Goal: Task Accomplishment & Management: Complete application form

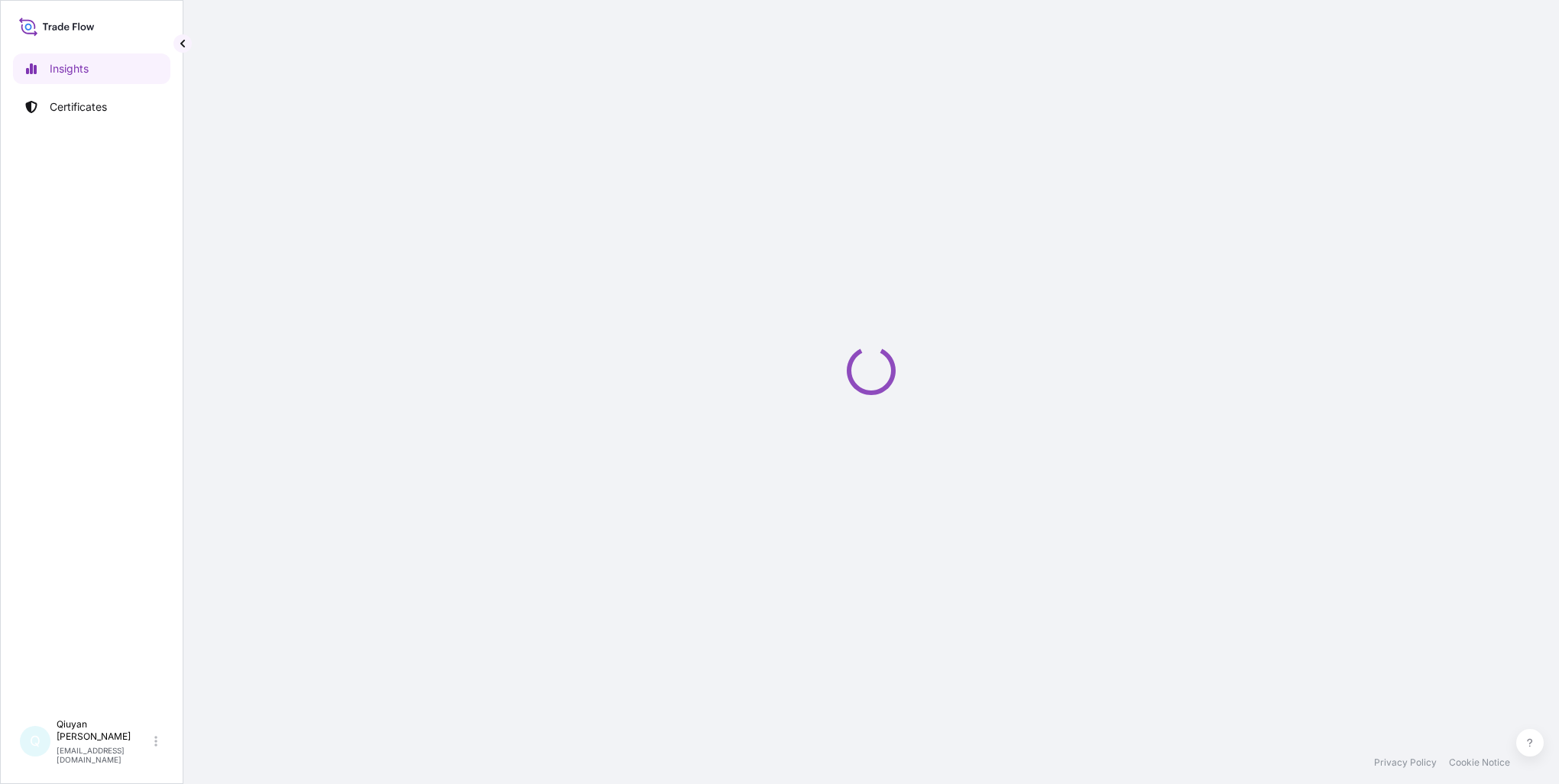
select select "2025"
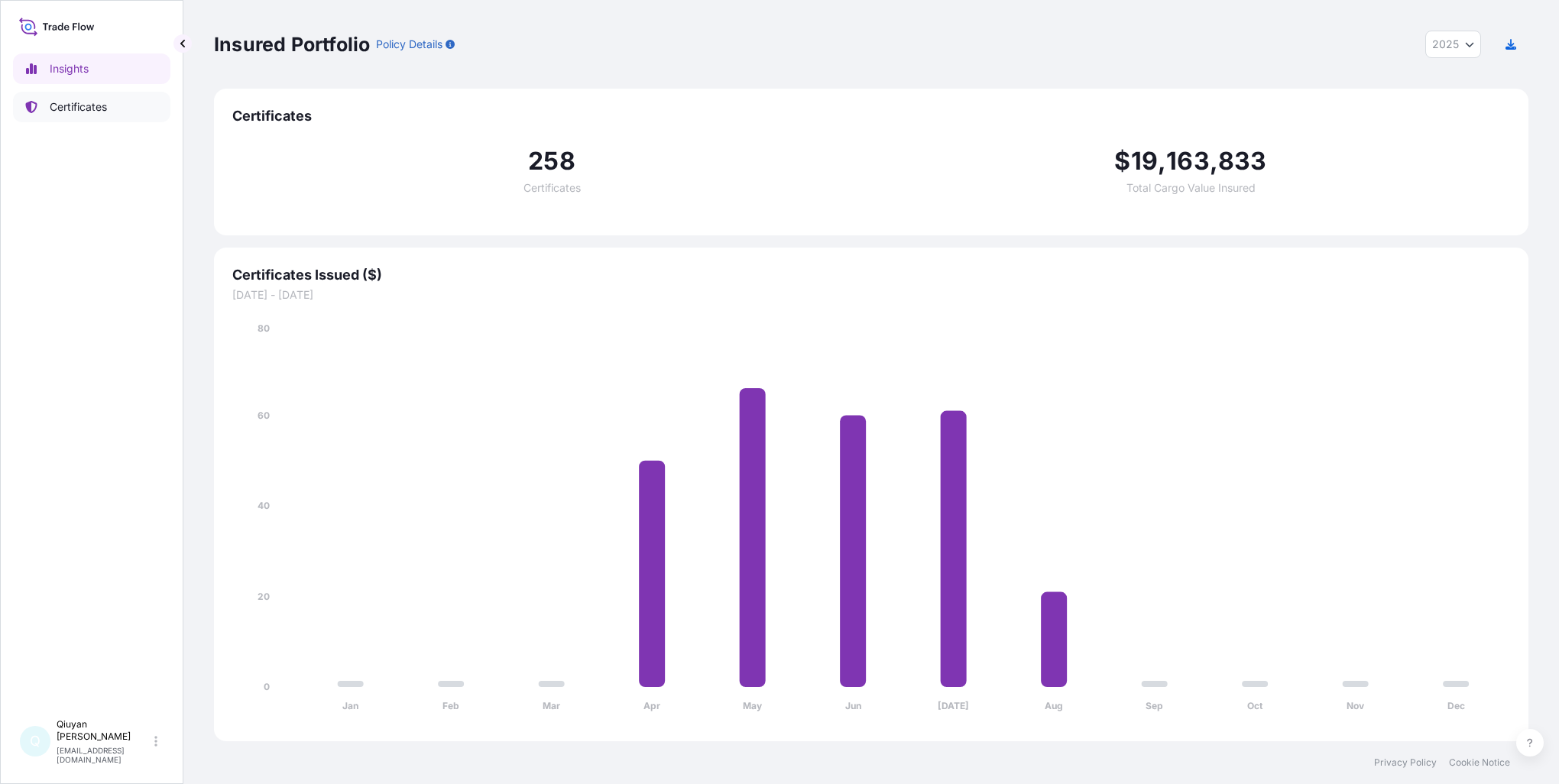
click at [92, 115] on link "Certificates" at bounding box center [91, 106] width 157 height 30
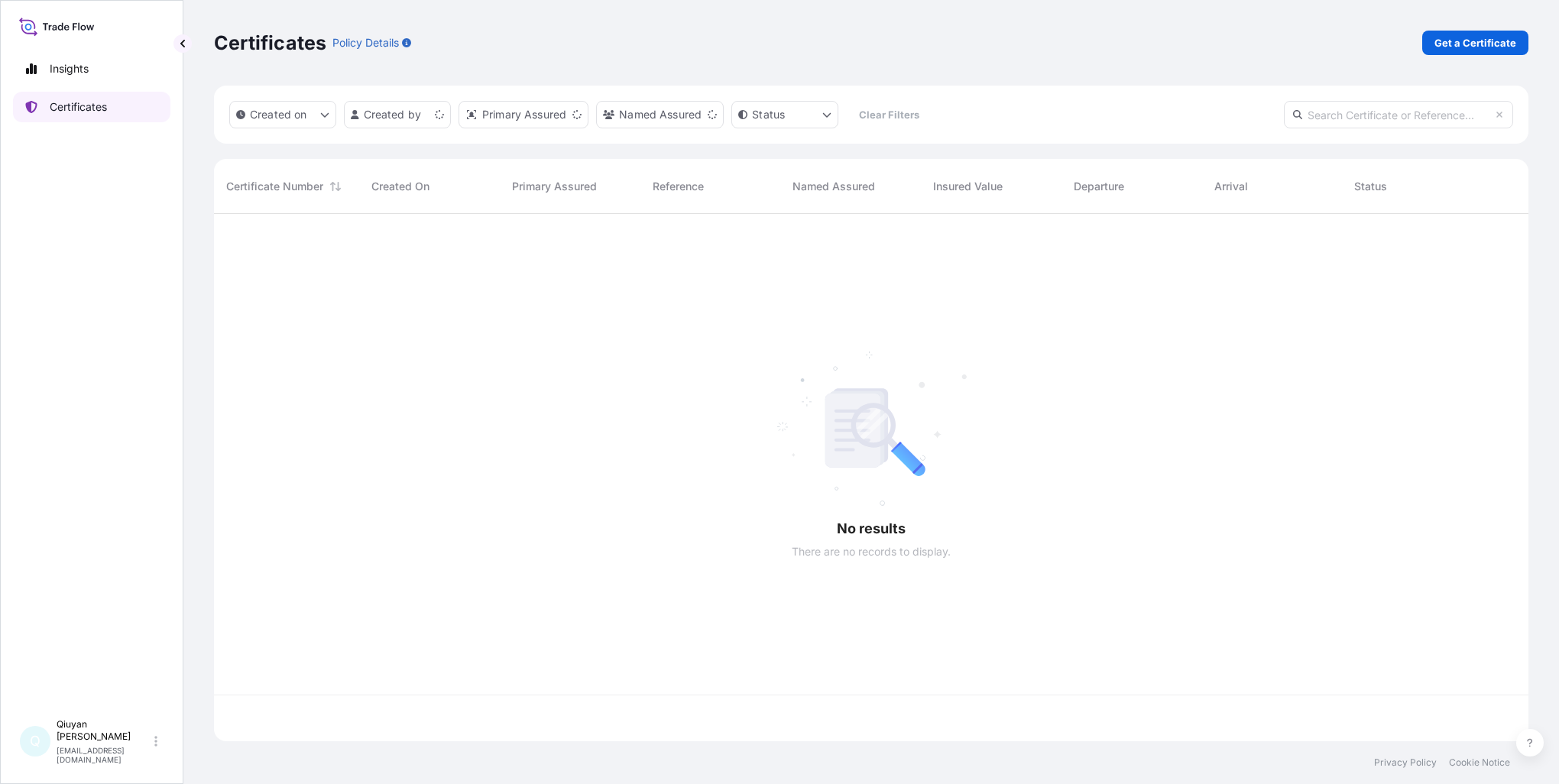
scroll to position [524, 1302]
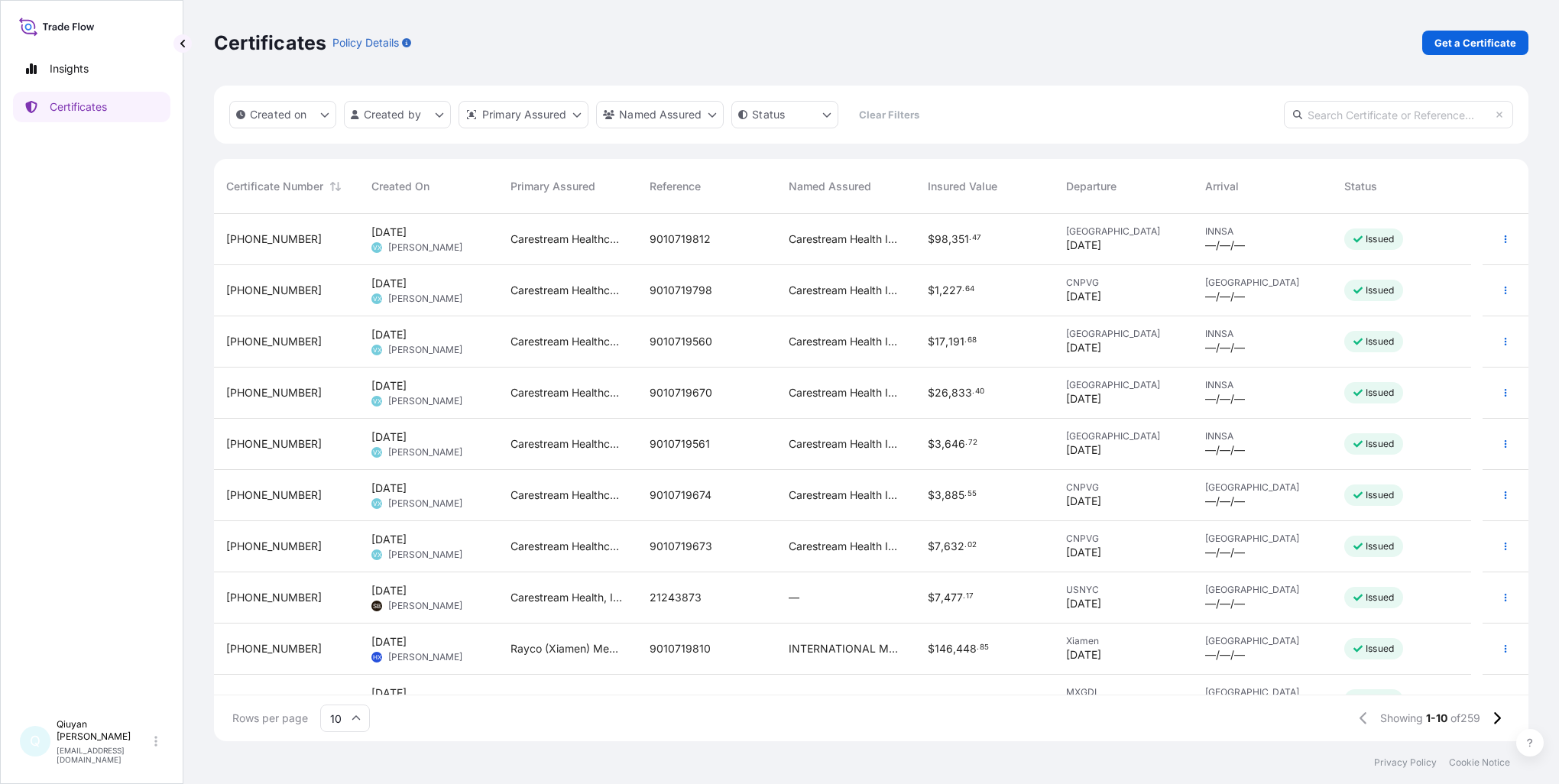
click at [1318, 117] on input "text" at bounding box center [1398, 115] width 230 height 28
paste input "[PHONE_NUMBER]"
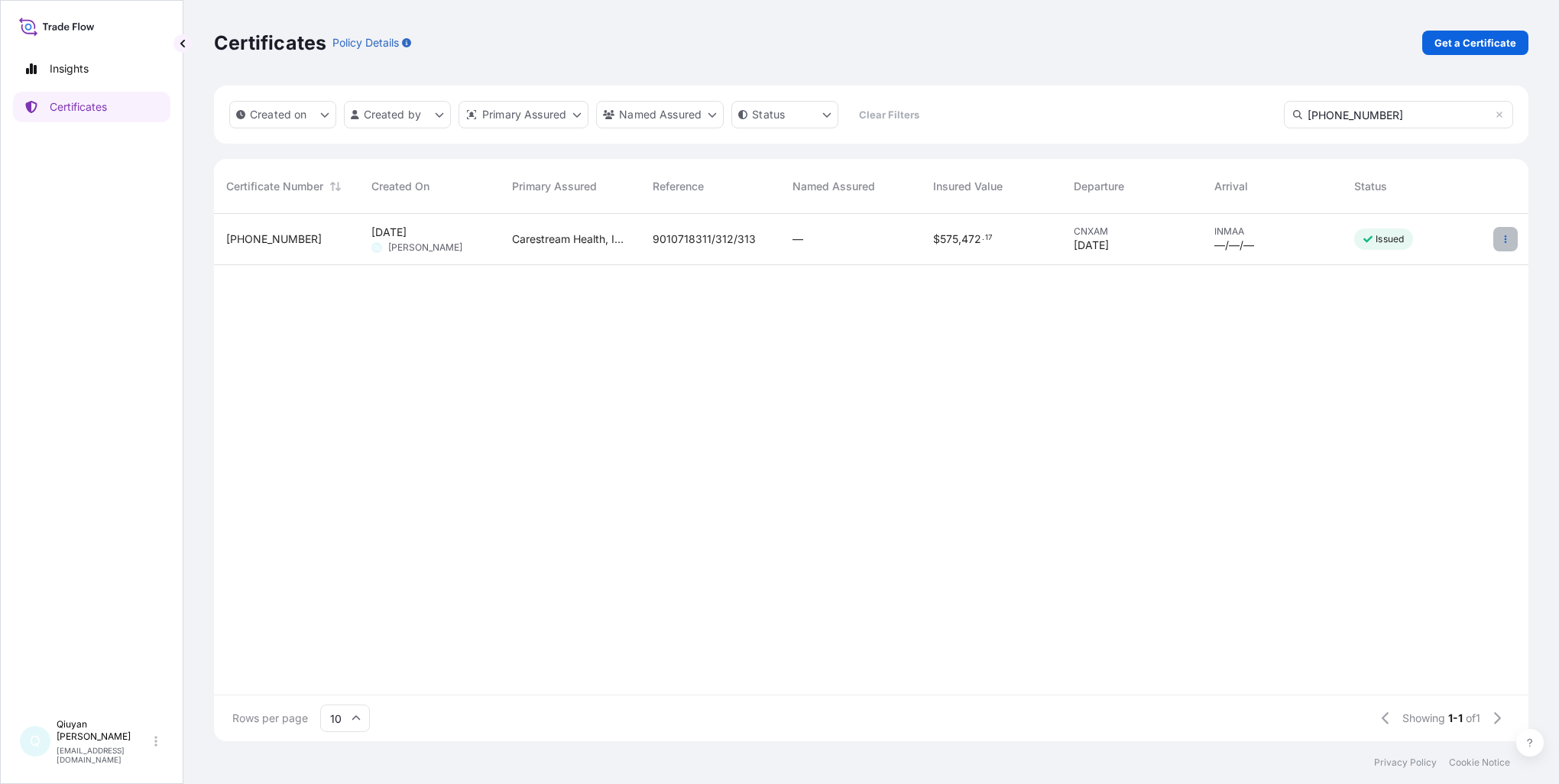
type input "[PHONE_NUMBER]"
click at [1510, 242] on button "button" at bounding box center [1505, 239] width 24 height 24
click at [1462, 246] on p "Duplicate certificate" at bounding box center [1430, 243] width 101 height 16
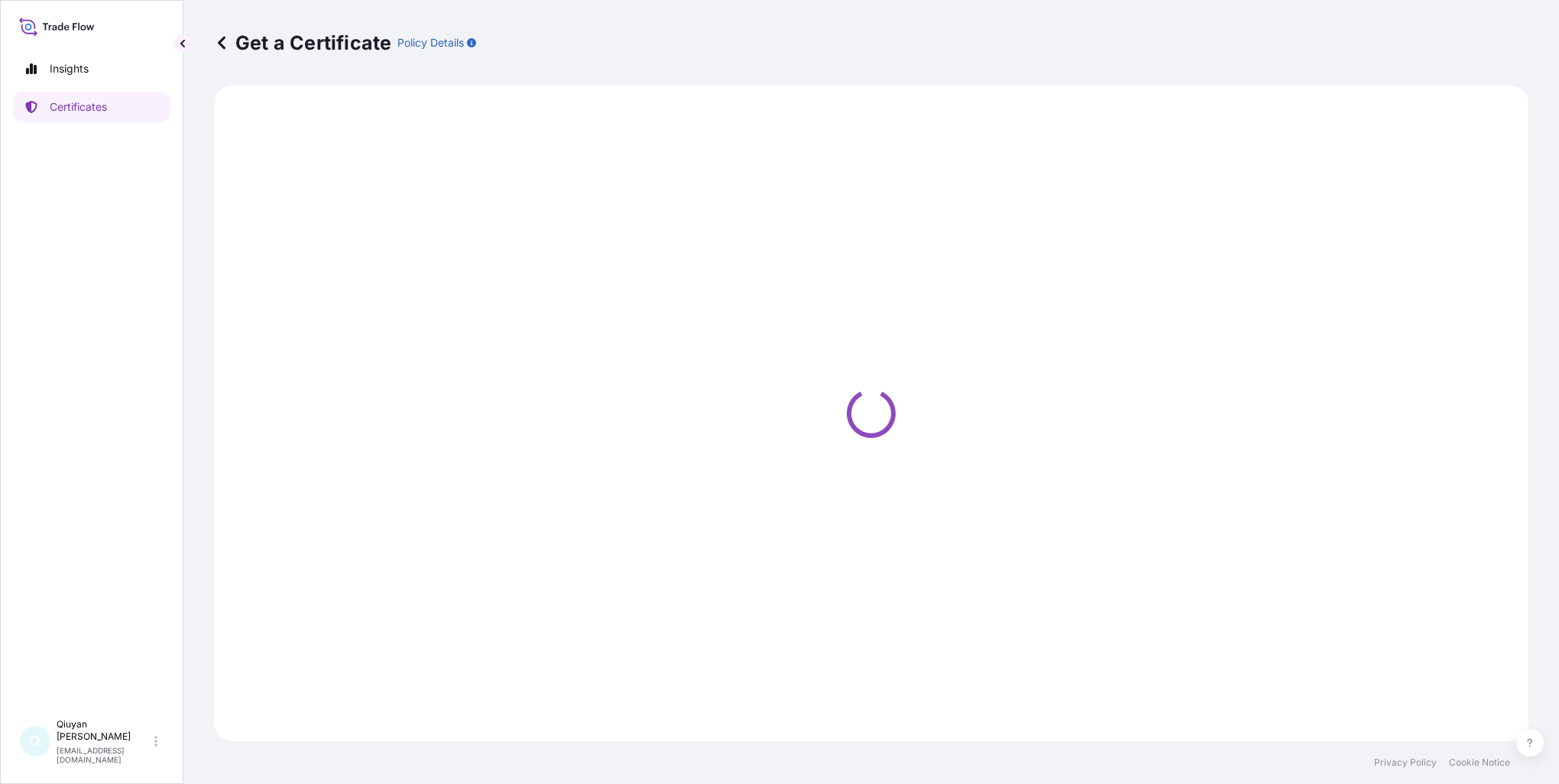
select select "Ocean Vessel"
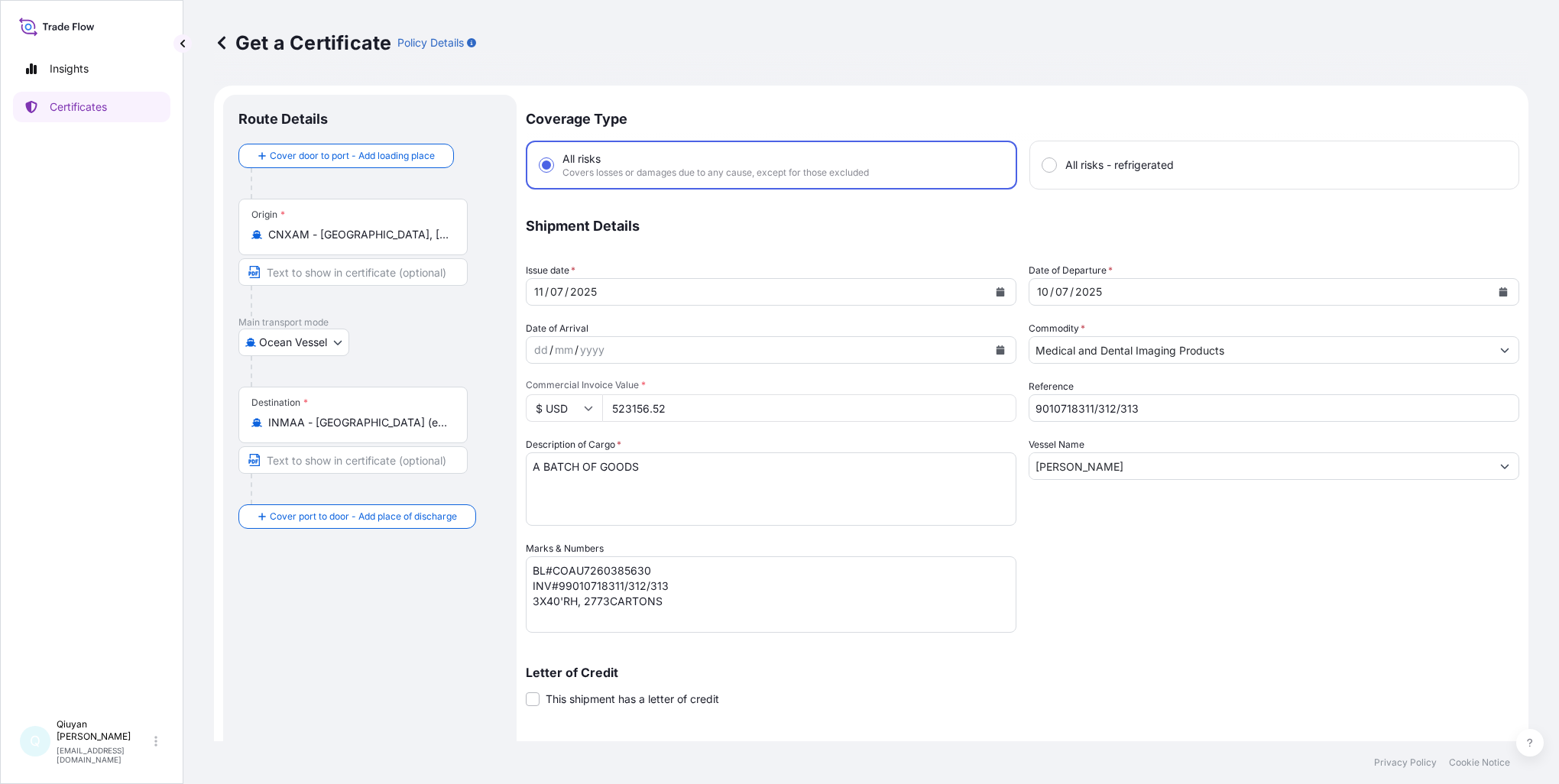
select select "32008"
click at [998, 290] on icon "Calendar" at bounding box center [1001, 291] width 9 height 10
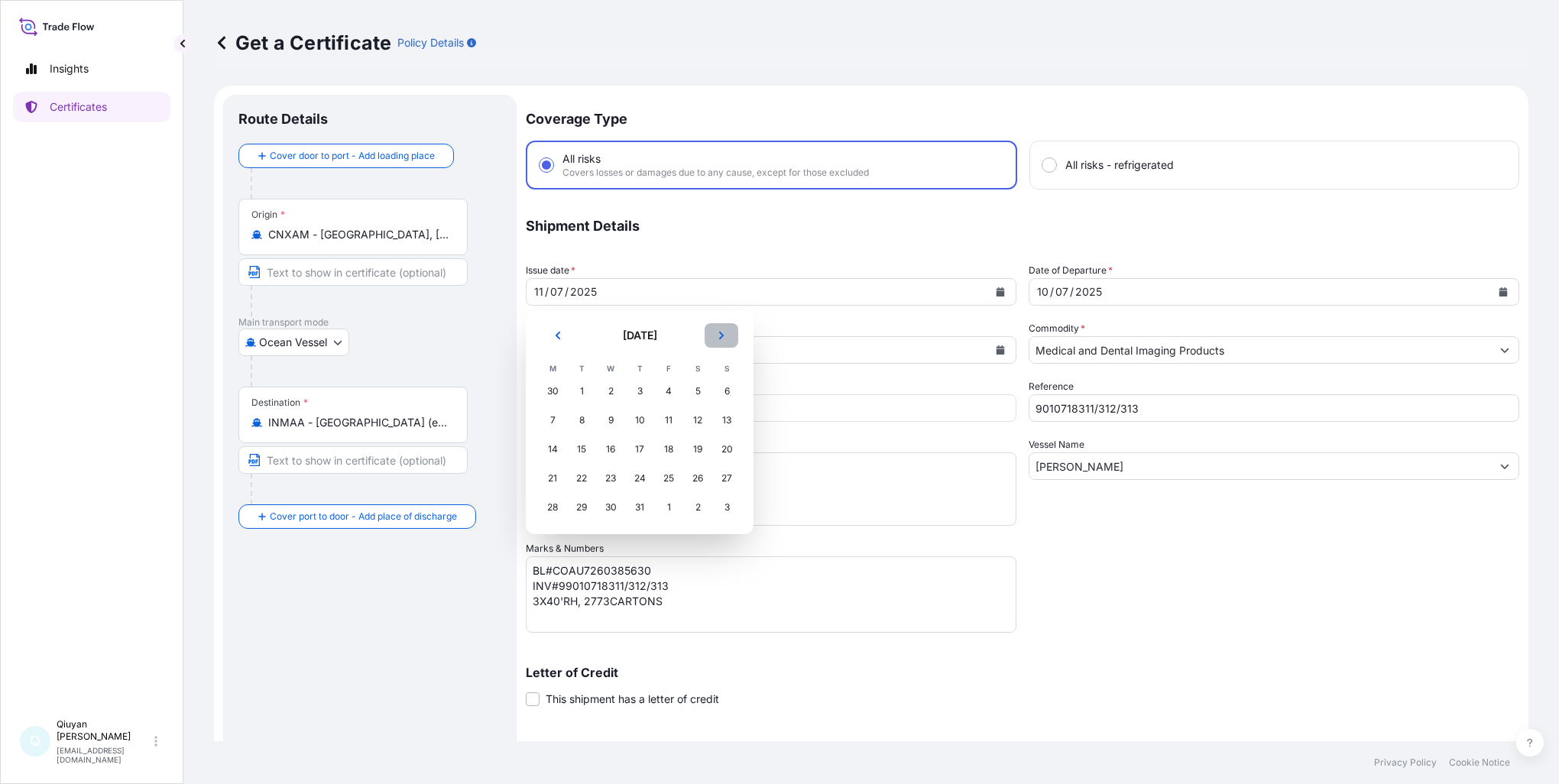
click at [720, 341] on button "Next" at bounding box center [721, 336] width 34 height 24
click at [582, 447] on div "12" at bounding box center [582, 449] width 28 height 28
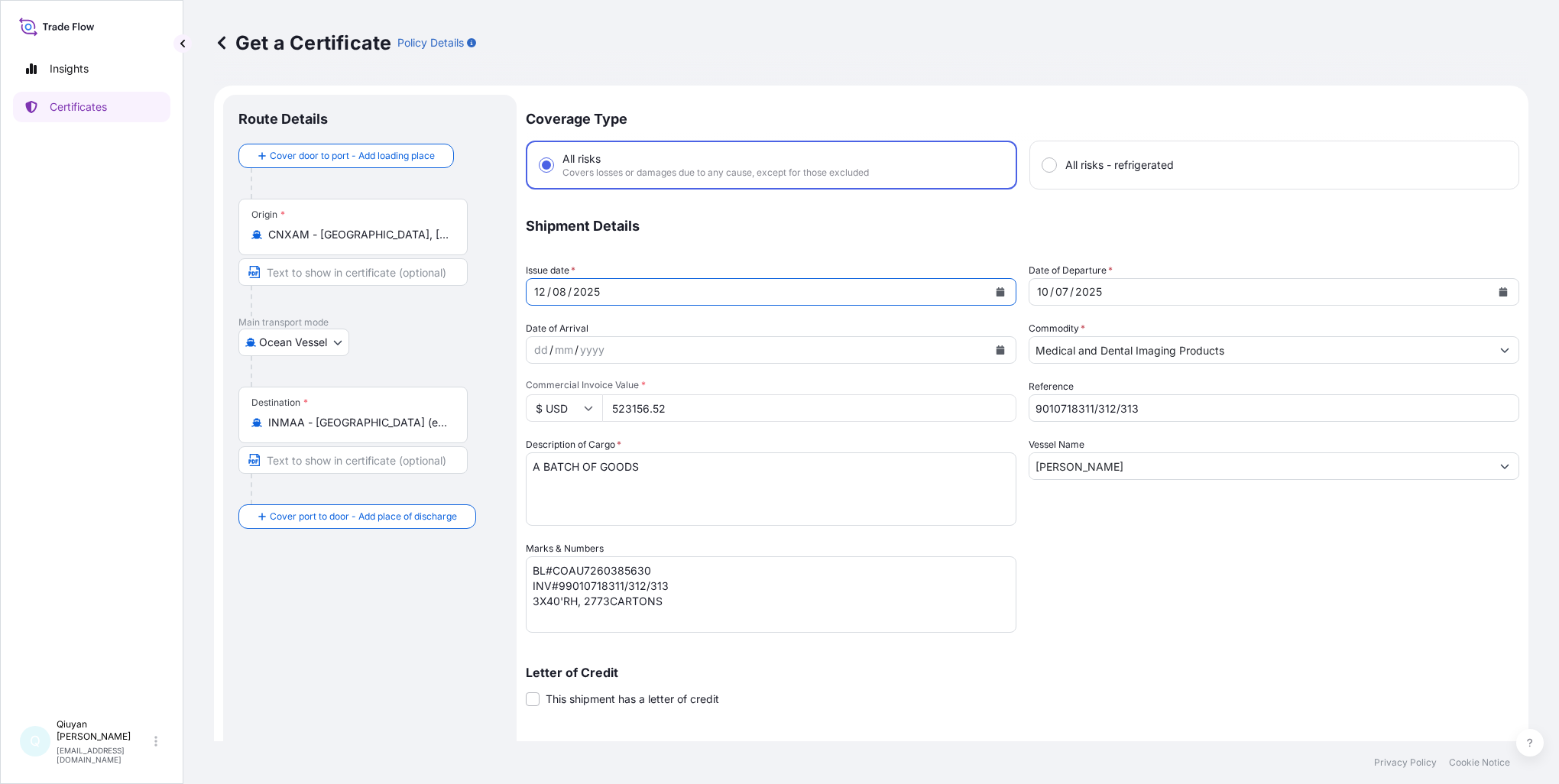
click at [1119, 288] on div "[DATE]" at bounding box center [1260, 292] width 462 height 28
click at [1499, 290] on icon "Calendar" at bounding box center [1503, 291] width 9 height 10
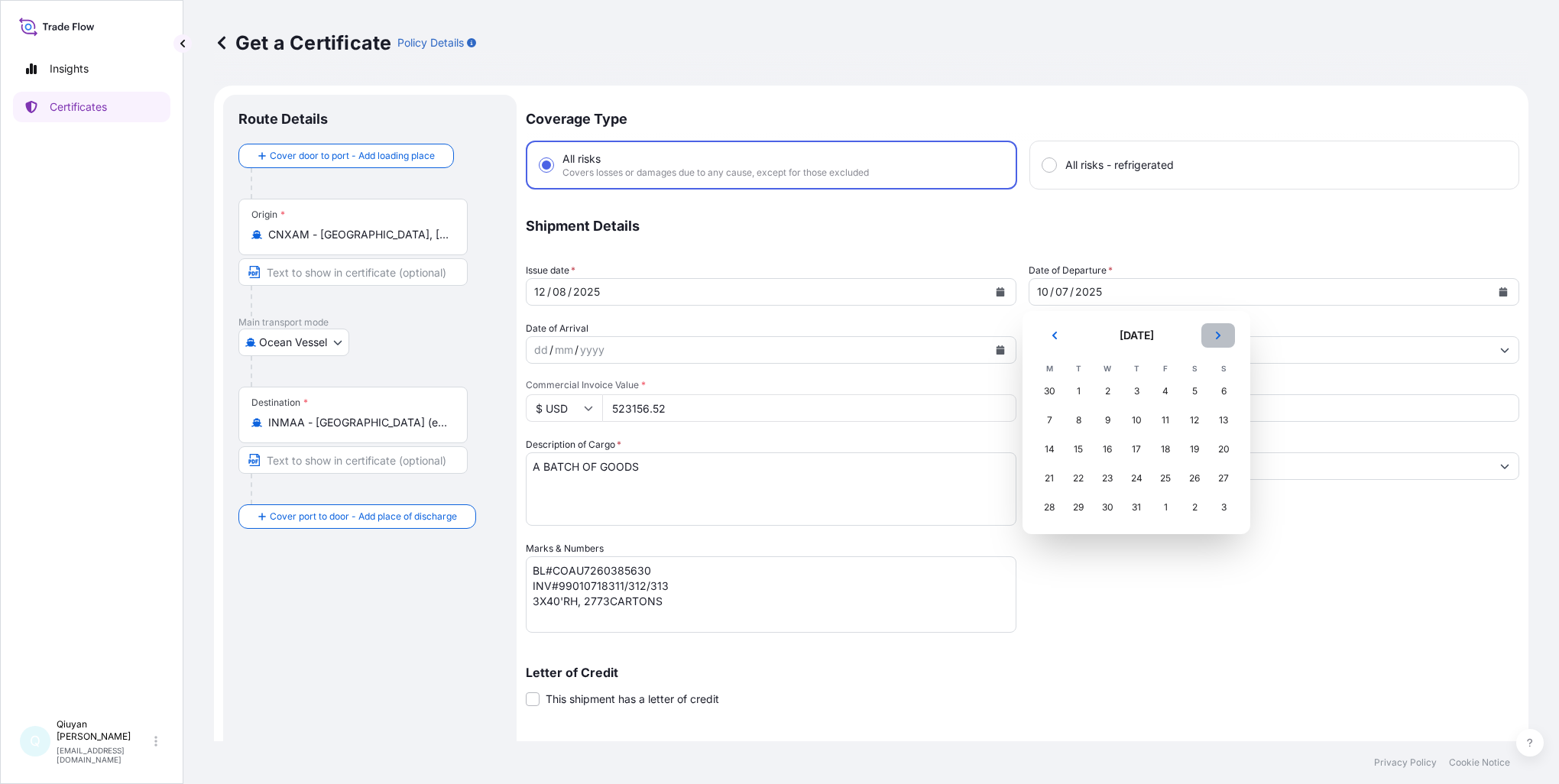
click at [1223, 337] on icon "Next" at bounding box center [1218, 336] width 10 height 10
click at [1163, 453] on div "15" at bounding box center [1165, 449] width 28 height 28
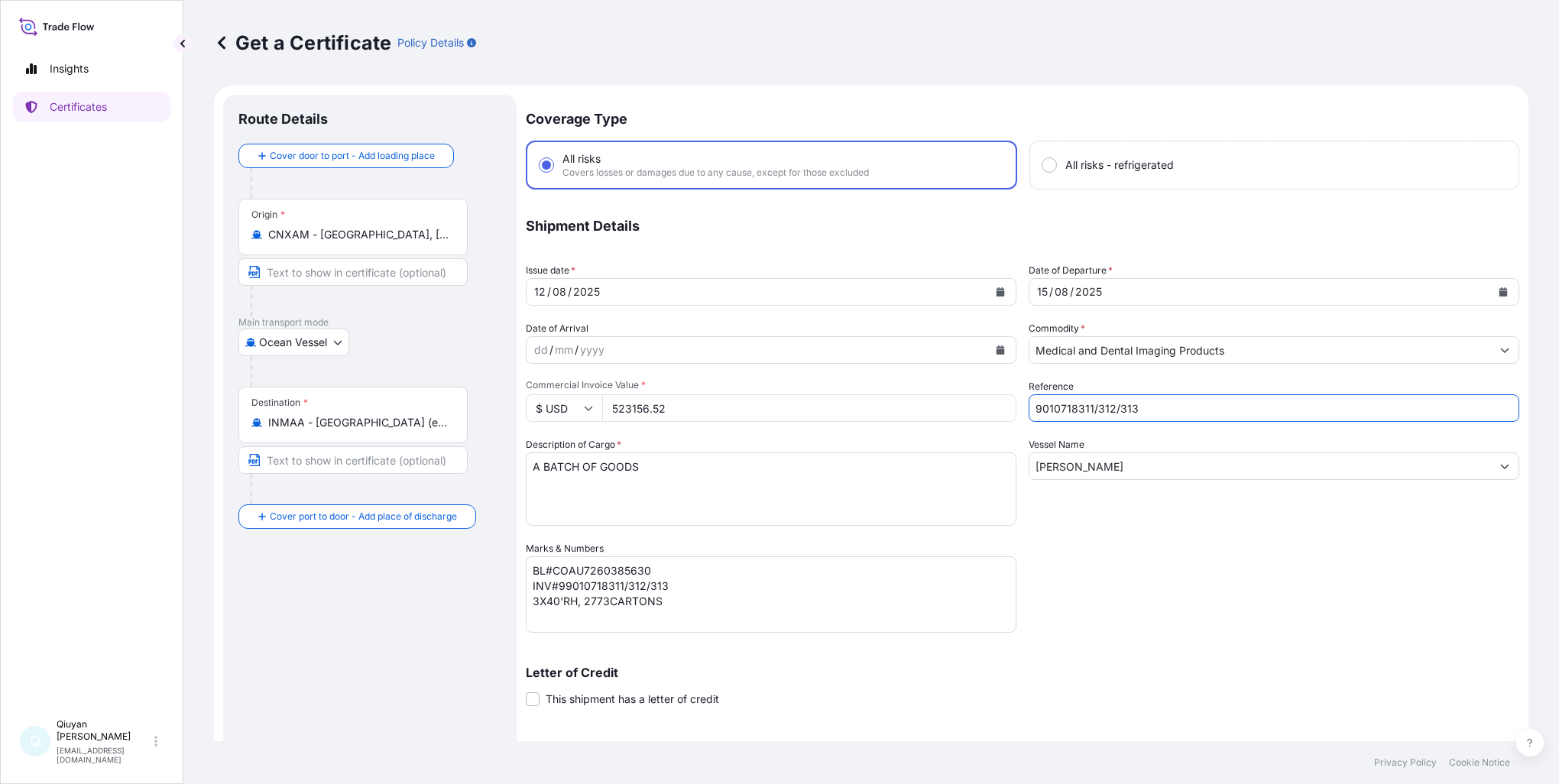
drag, startPoint x: 1143, startPoint y: 407, endPoint x: 960, endPoint y: 402, distance: 183.1
click at [960, 402] on div "Coverage Type All risks Covers losses or damages due to any cause, except for t…" at bounding box center [1023, 484] width 993 height 780
paste input "9743/744/745"
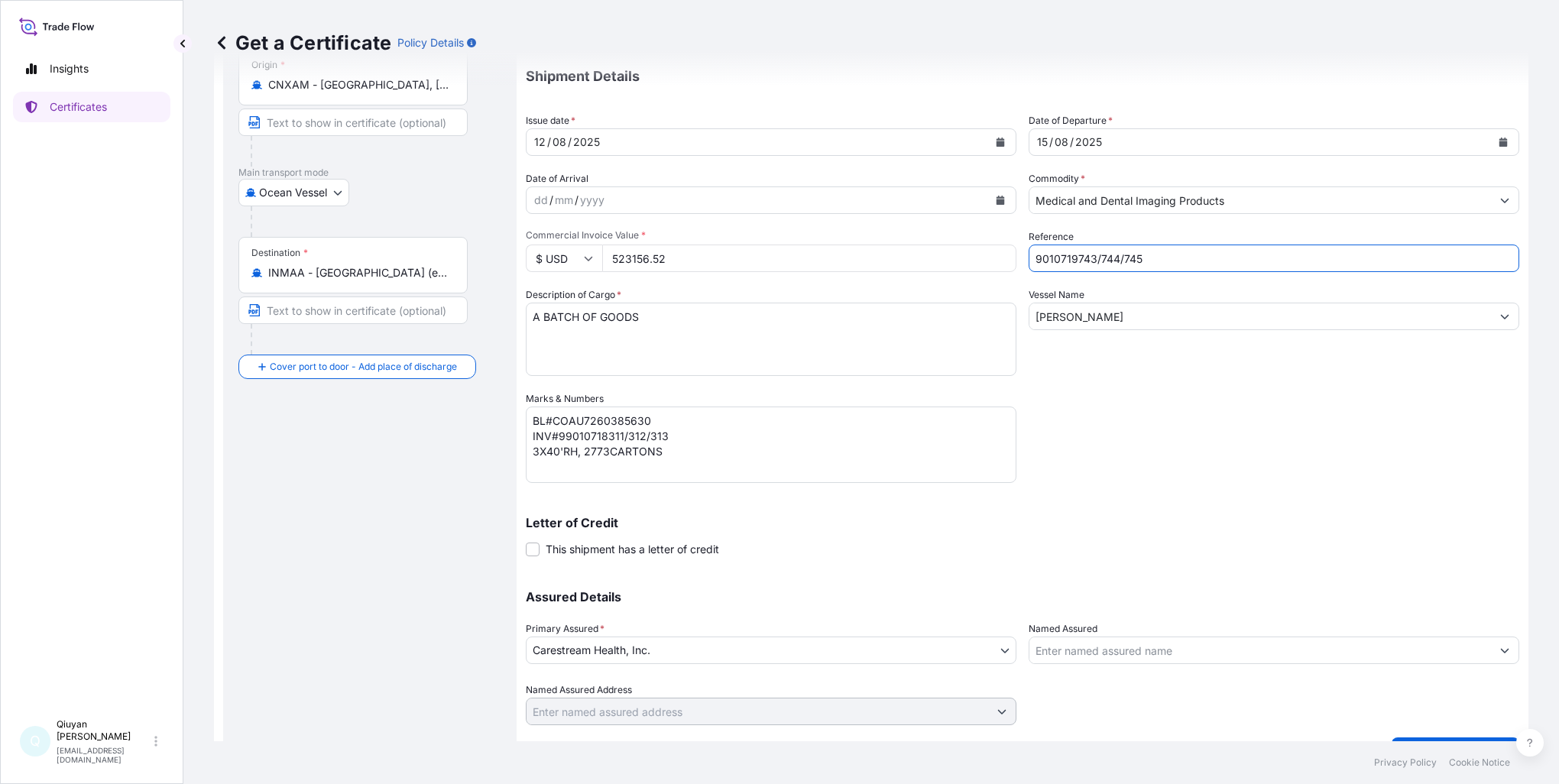
scroll to position [153, 0]
type input "9010719743/744/745"
drag, startPoint x: 670, startPoint y: 435, endPoint x: 555, endPoint y: 435, distance: 115.0
click at [555, 435] on textarea "BL#COAU7260385630 INV#99010718311/312/313 3X40'RH, 2773CARTONS" at bounding box center [771, 442] width 490 height 76
paste textarea "010719743/744/745"
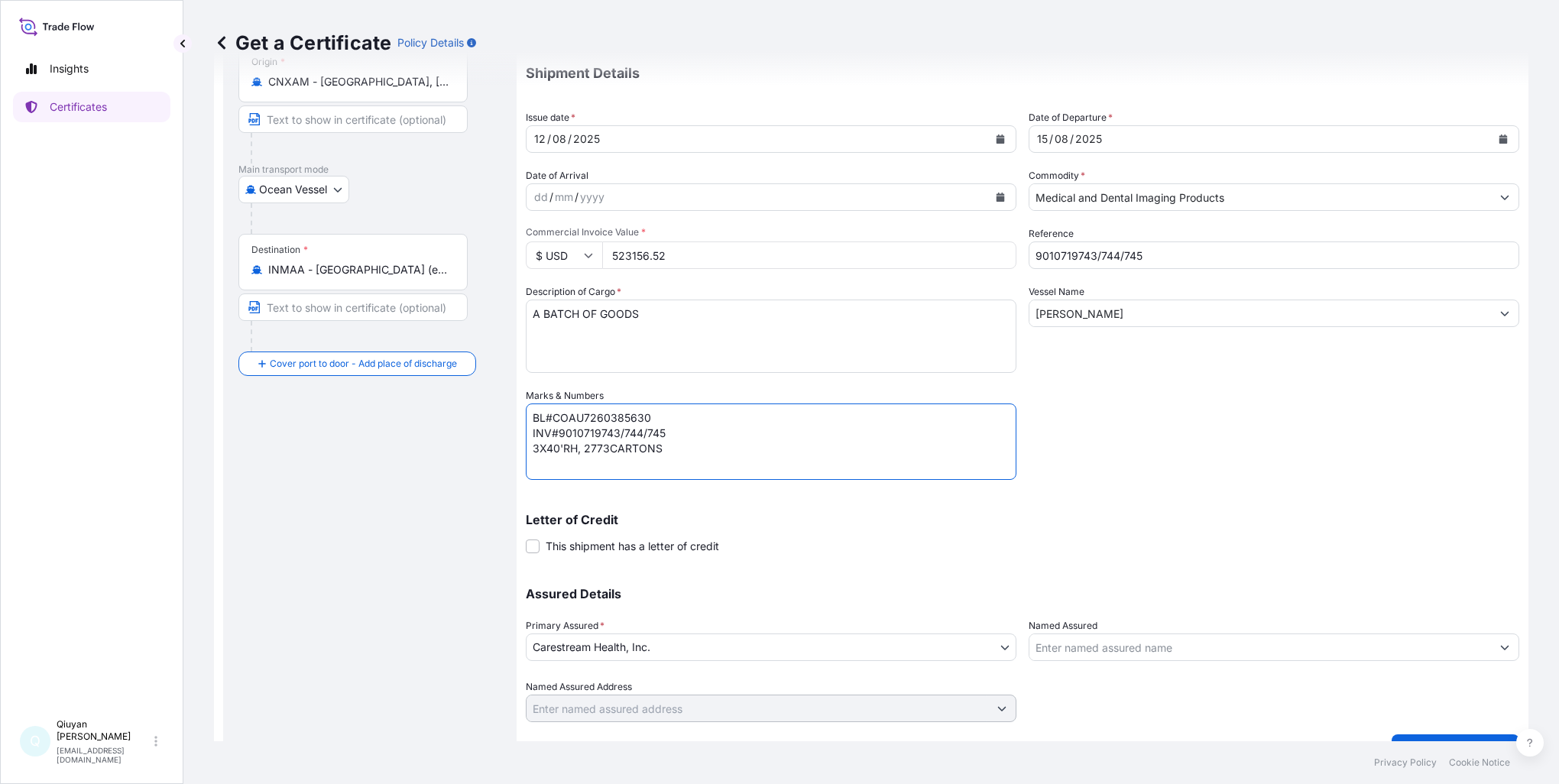
click at [721, 444] on textarea "BL#COAU7260385630 INV#99010718311/312/313 3X40'RH, 2773CARTONS" at bounding box center [771, 442] width 490 height 76
click at [604, 415] on textarea "BL#COAU7260385630 INV#99010718311/312/313 3X40'RH, 2773CARTONS" at bounding box center [771, 442] width 490 height 76
paste textarea "146194"
click at [609, 450] on textarea "BL#COAU7260385630 INV#99010718311/312/313 3X40'RH, 2773CARTONS" at bounding box center [771, 442] width 490 height 76
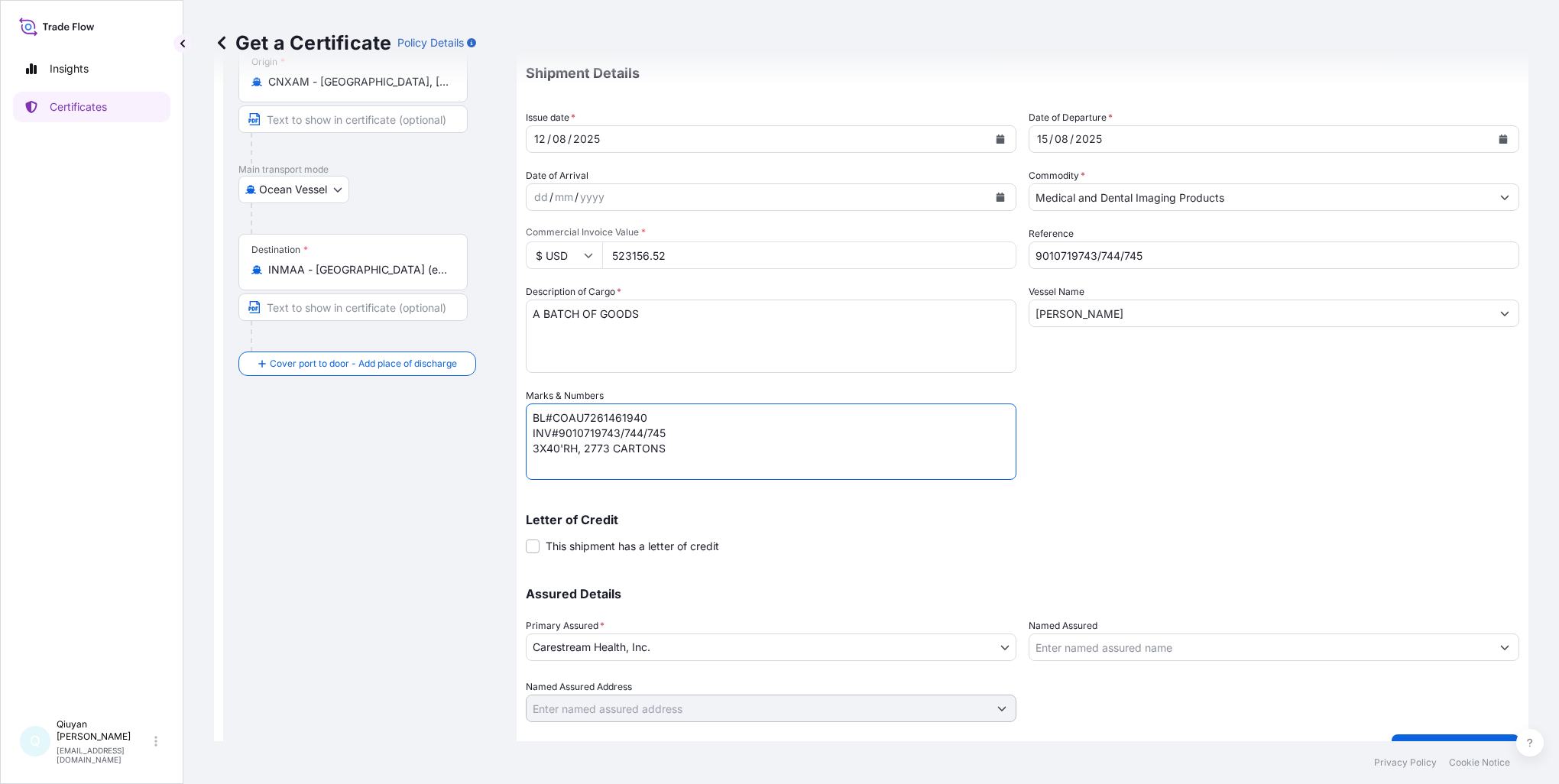
click at [590, 449] on textarea "BL#COAU7260385630 INV#99010718311/312/313 3X40'RH, 2773CARTONS" at bounding box center [771, 442] width 490 height 76
paste textarea "513"
click at [828, 469] on textarea "BL#COAU7260385630 INV#99010718311/312/313 3X40'RH, 2773CARTONS" at bounding box center [771, 442] width 490 height 76
type textarea "BL#COAU7261461940 INV#9010719743/744/745 3X40'RH, 2513CARTONS"
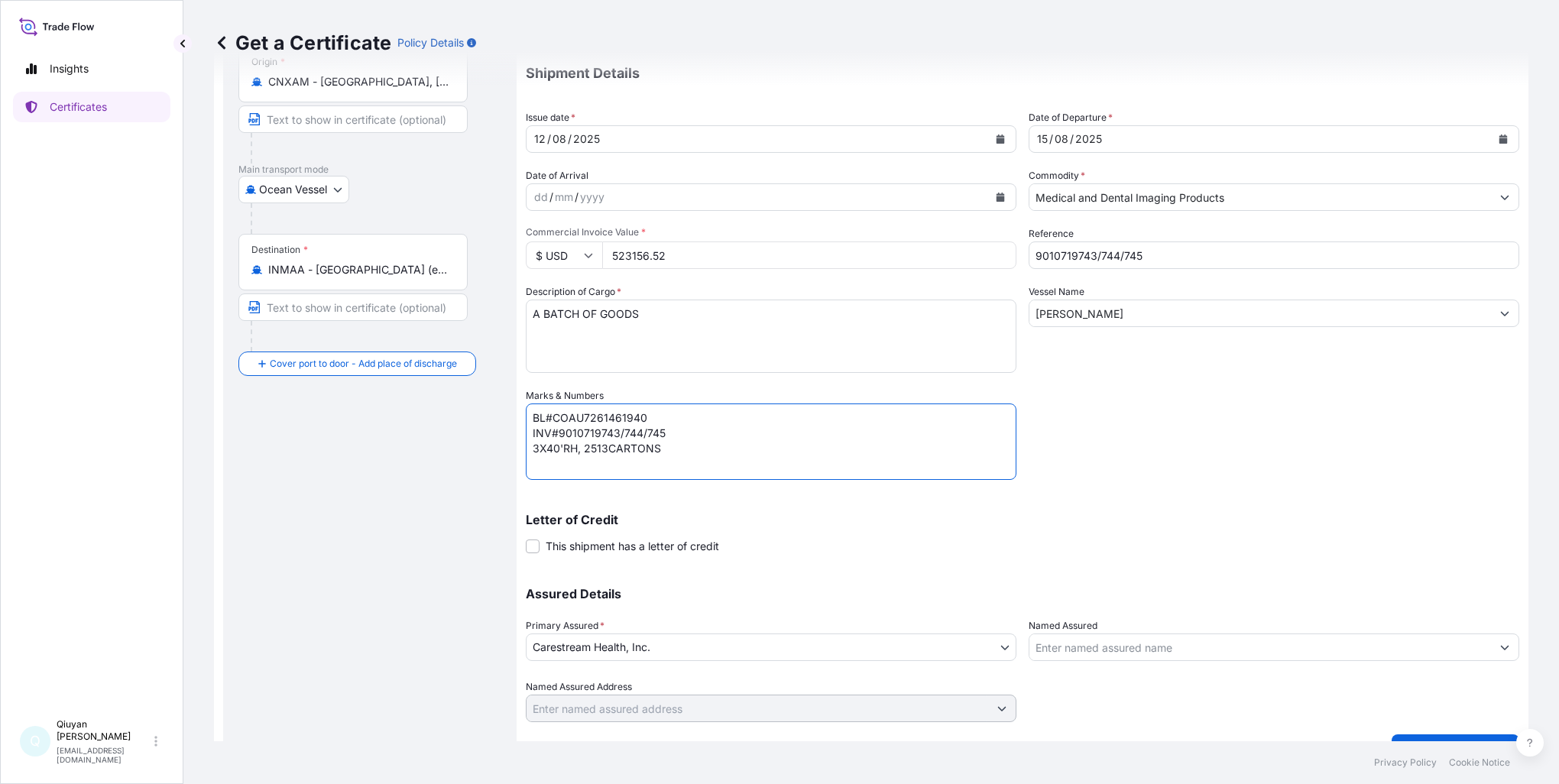
click at [1142, 316] on input "[PERSON_NAME]" at bounding box center [1260, 313] width 462 height 28
drag, startPoint x: 1139, startPoint y: 314, endPoint x: 978, endPoint y: 293, distance: 162.4
click at [978, 293] on div "Coverage Type All risks Covers losses or damages due to any cause, except for t…" at bounding box center [1023, 331] width 993 height 780
paste input "[PERSON_NAME]"
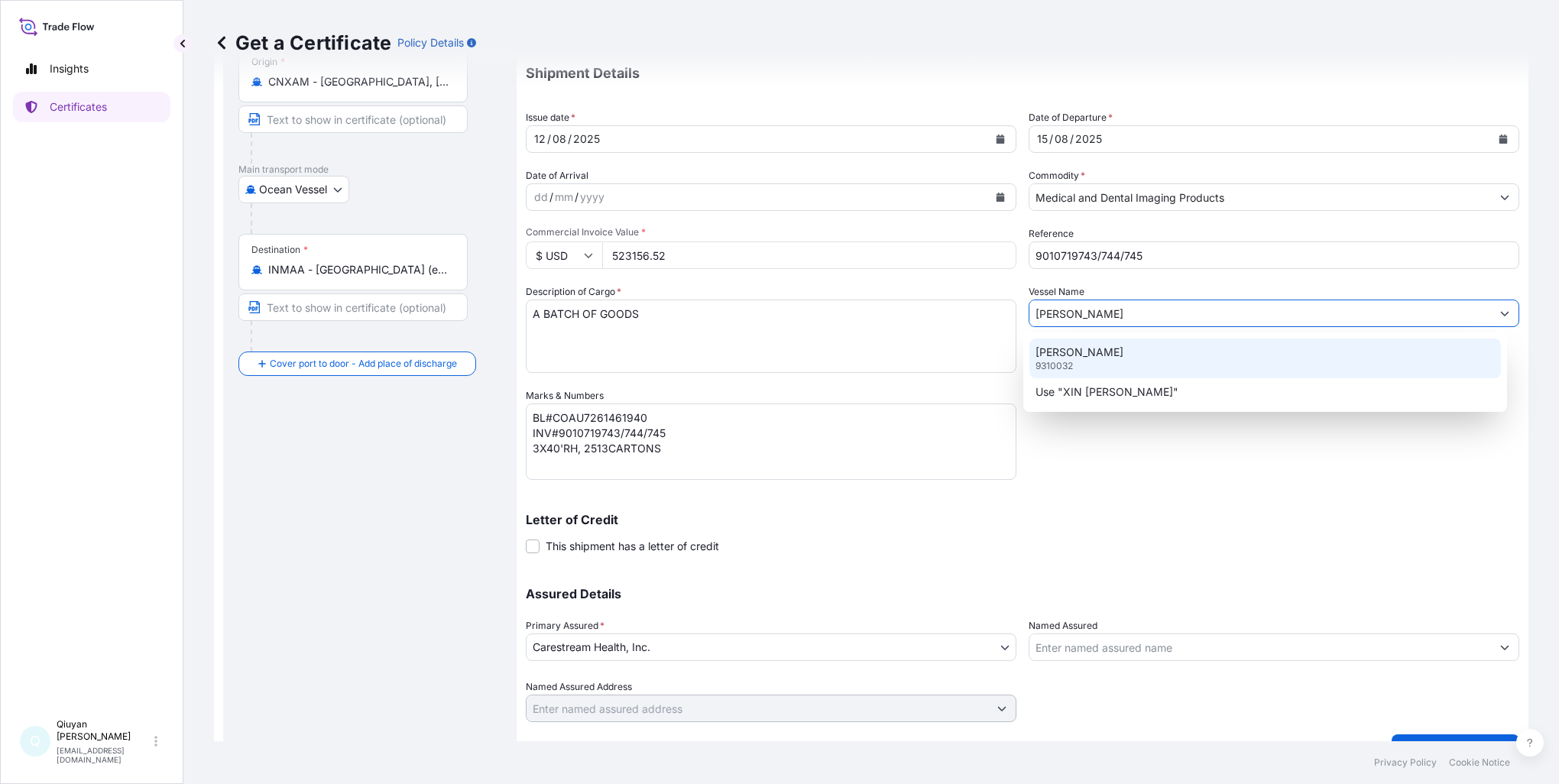
click at [1114, 356] on p "[PERSON_NAME]" at bounding box center [1079, 352] width 88 height 16
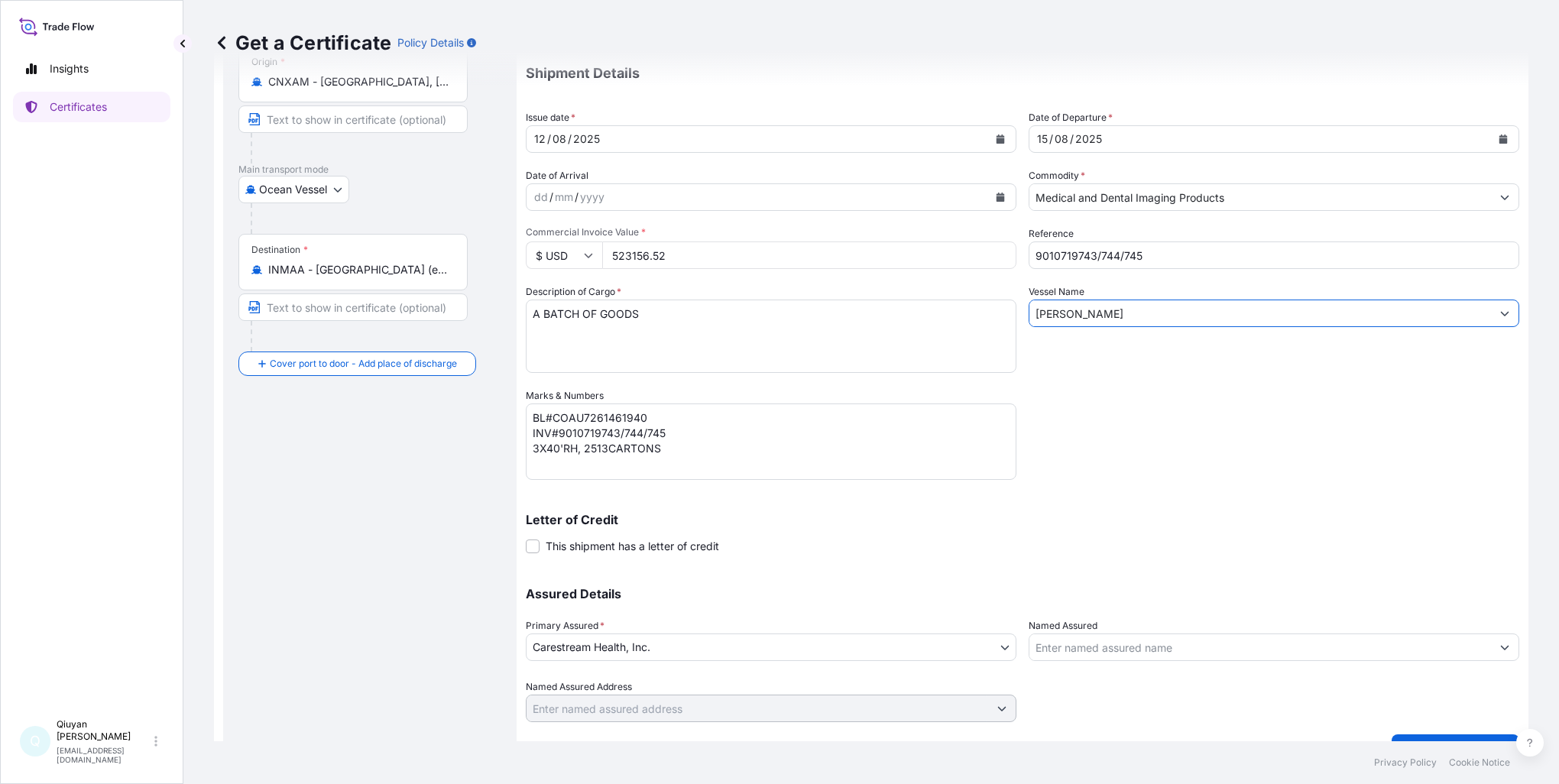
type input "[PERSON_NAME]"
drag, startPoint x: 671, startPoint y: 256, endPoint x: 580, endPoint y: 252, distance: 91.1
click at [580, 252] on div "$ USD 523156.52" at bounding box center [771, 256] width 490 height 28
paste input "454464.000"
type input "454464"
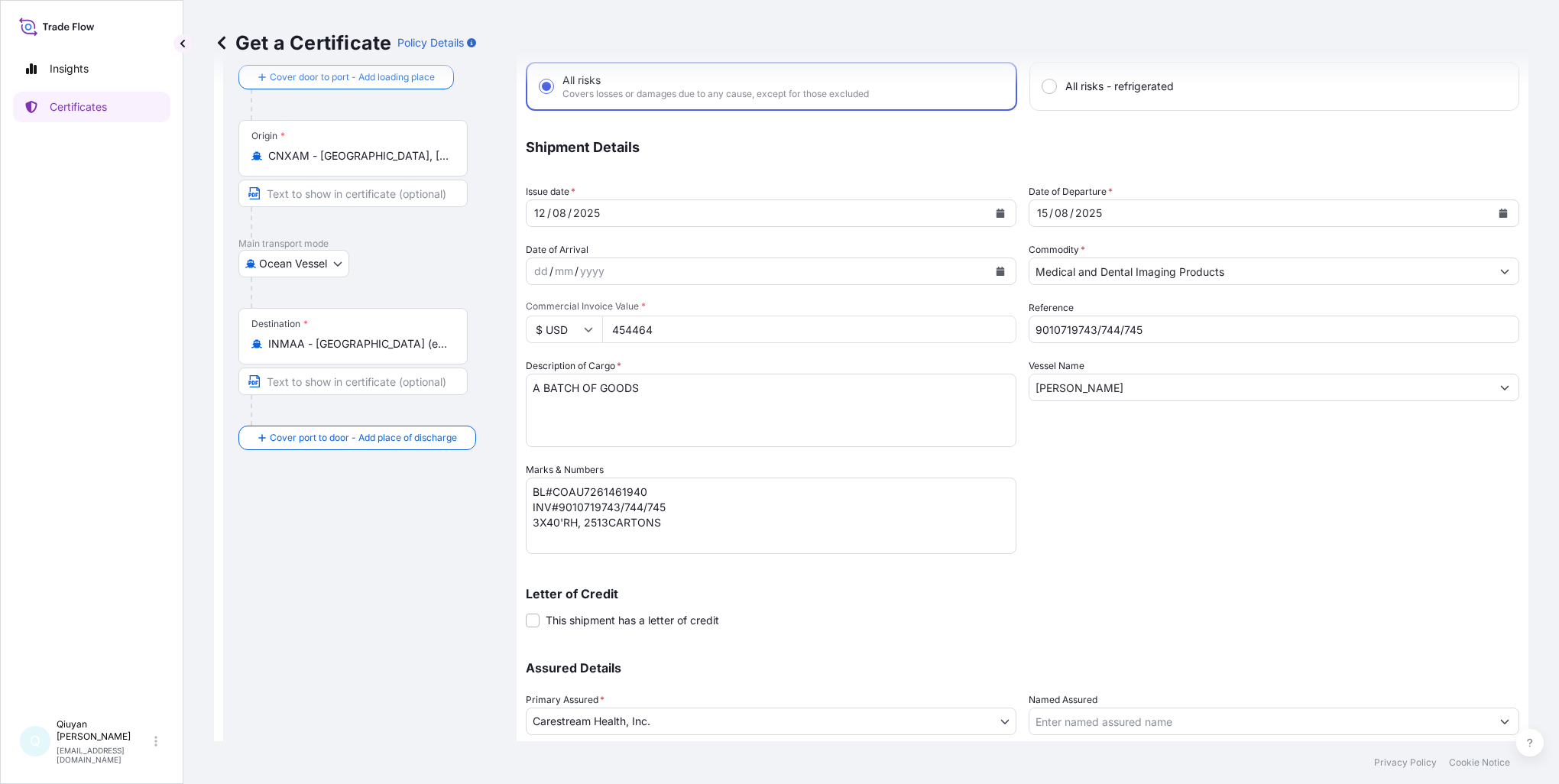
scroll to position [183, 0]
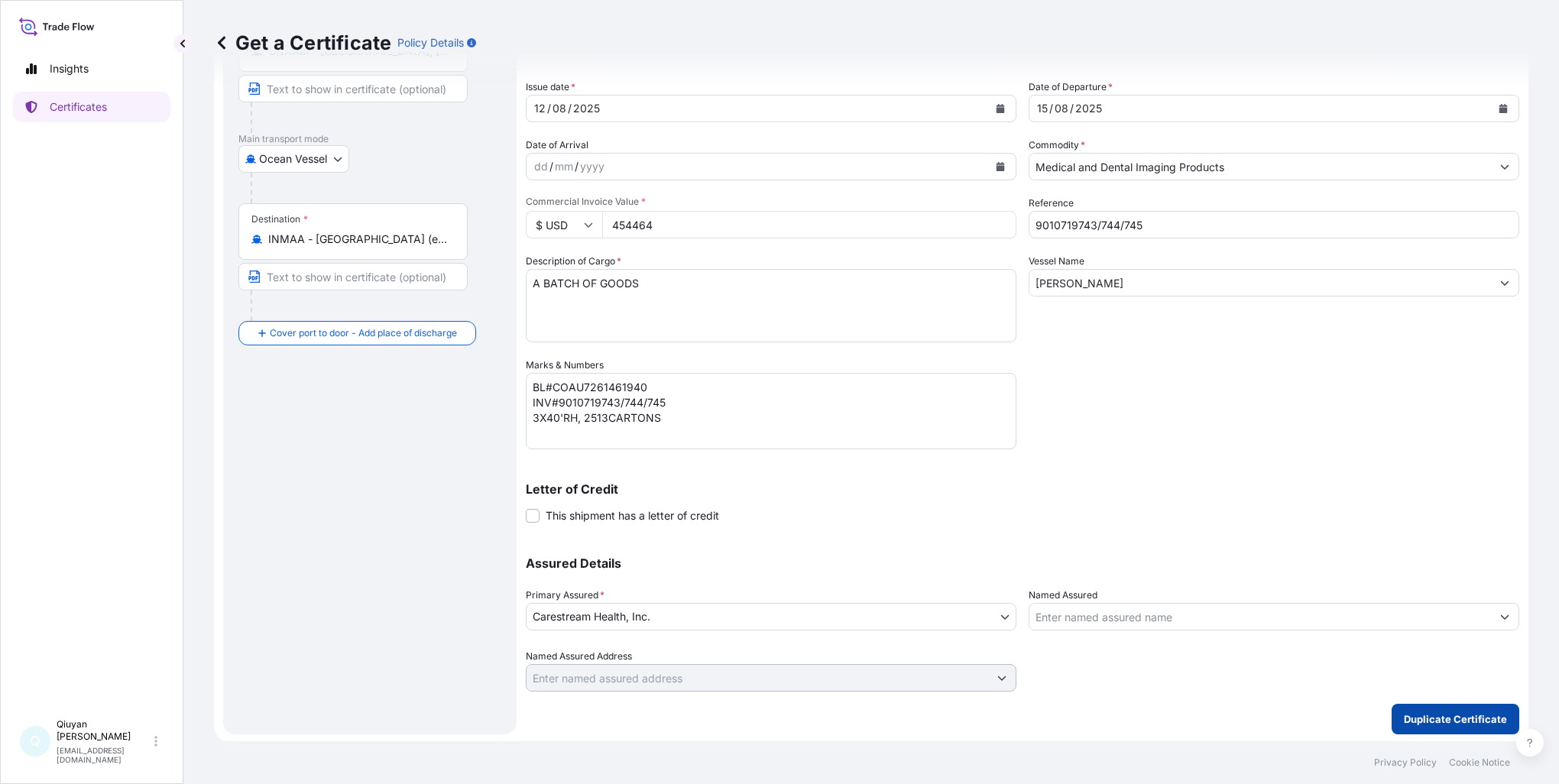
click at [1455, 720] on p "Duplicate Certificate" at bounding box center [1455, 719] width 103 height 16
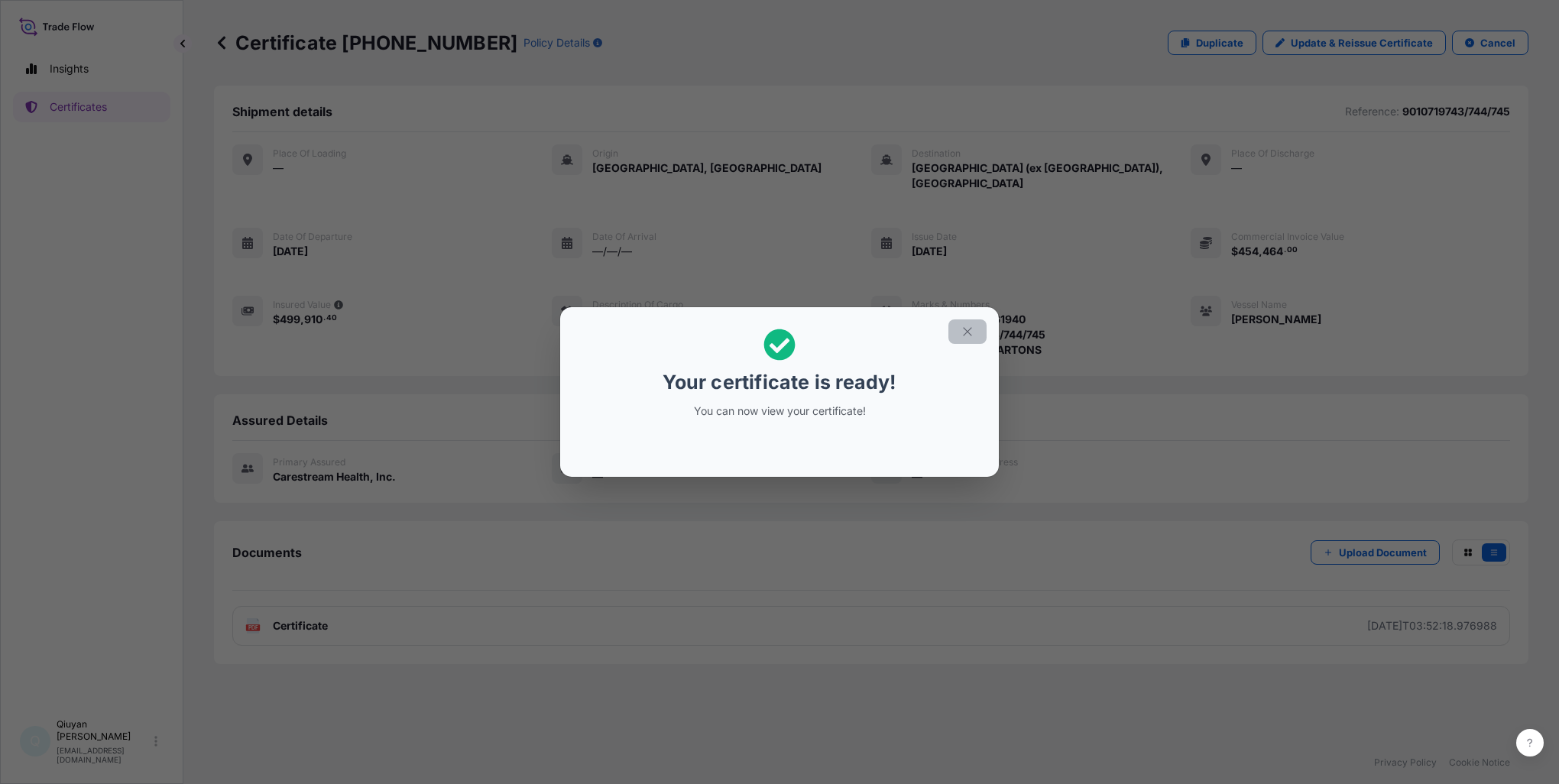
click at [978, 337] on button "button" at bounding box center [968, 331] width 38 height 24
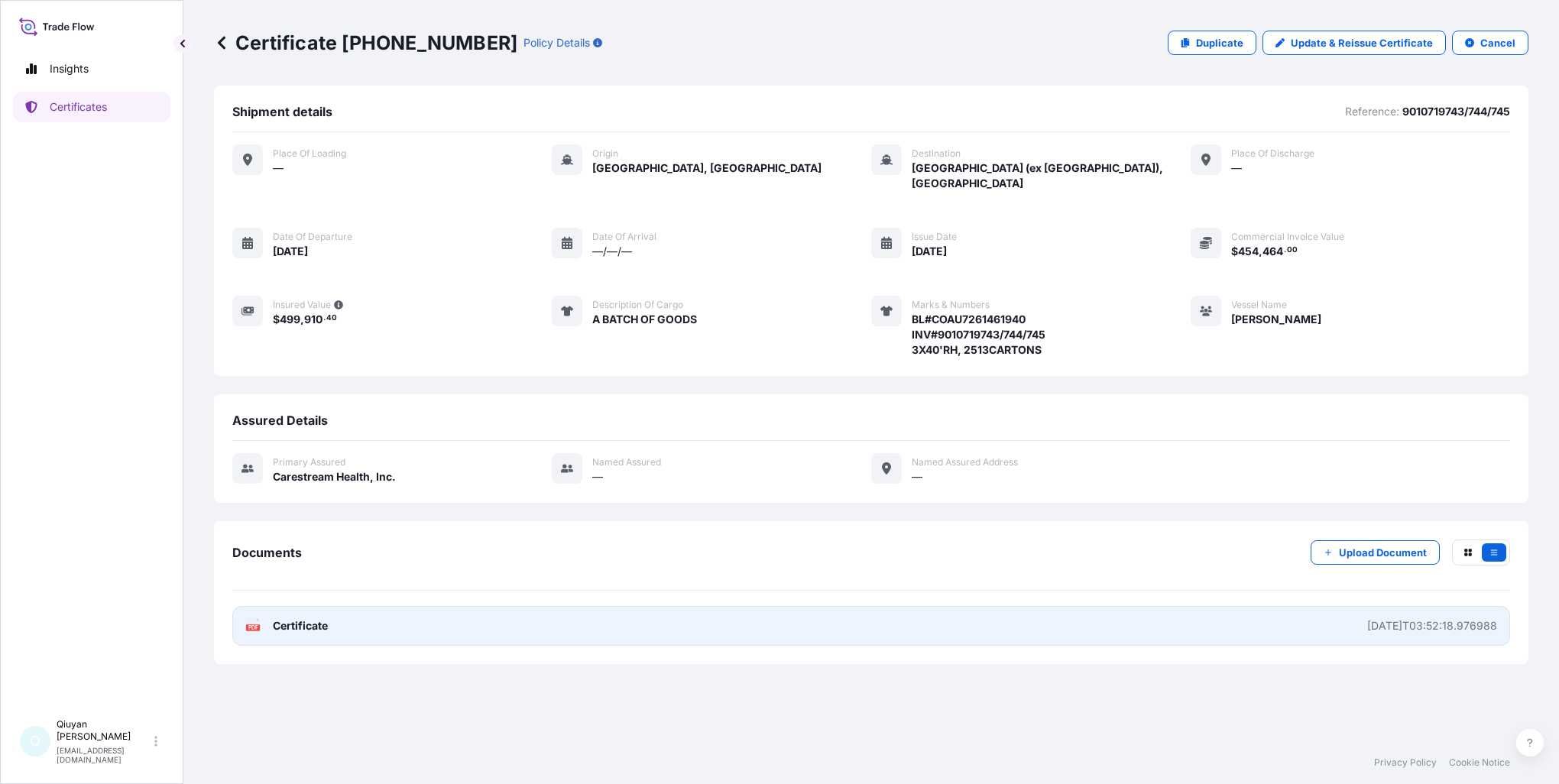
click at [293, 618] on span "Certificate" at bounding box center [300, 626] width 55 height 16
